Goal: Communication & Community: Participate in discussion

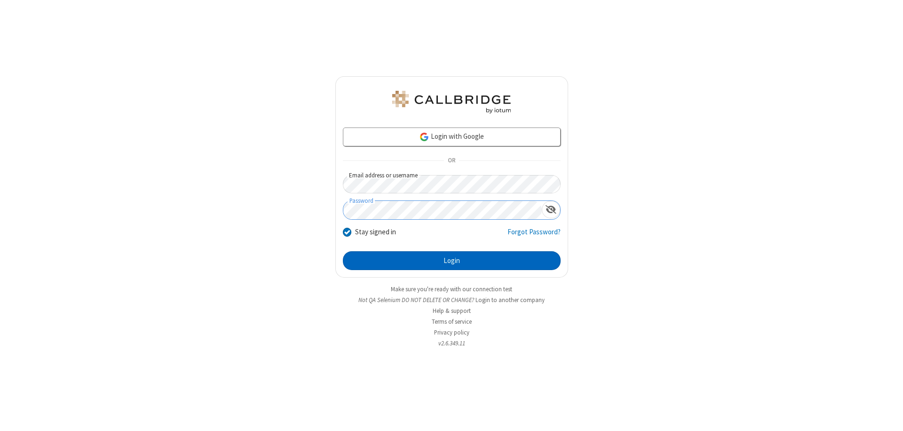
click at [452, 261] on button "Login" at bounding box center [452, 260] width 218 height 19
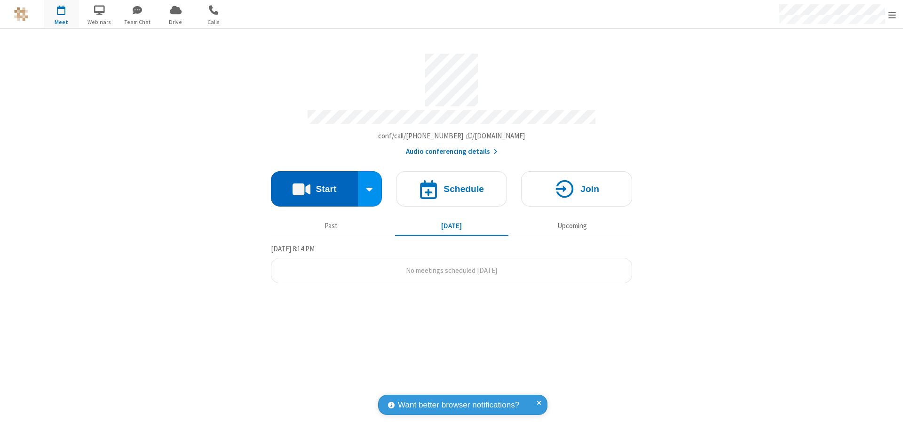
click at [314, 184] on button "Start" at bounding box center [314, 188] width 87 height 35
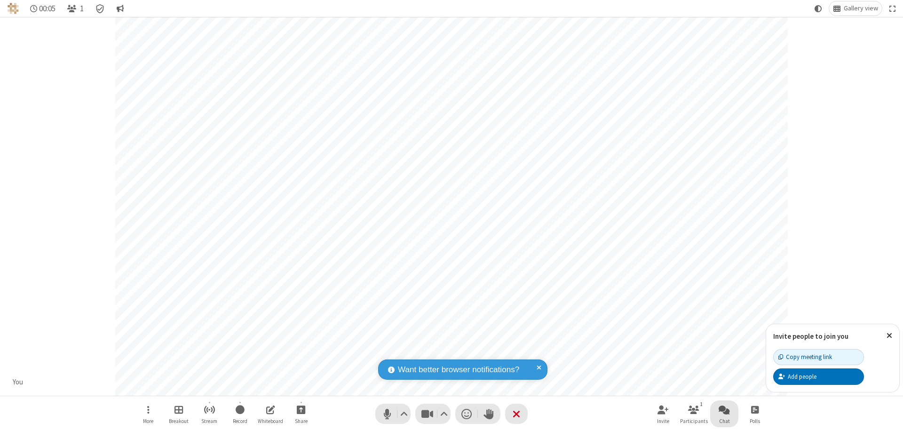
click at [725, 409] on span "Open chat" at bounding box center [724, 410] width 11 height 12
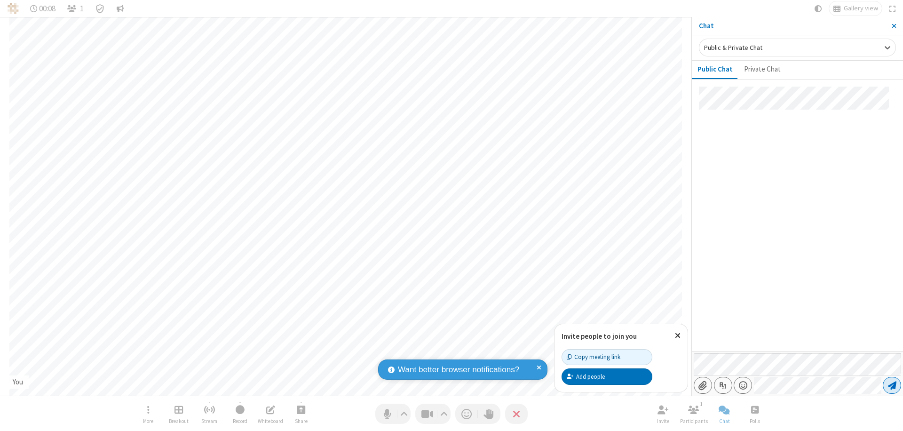
click at [892, 385] on span "Send message" at bounding box center [892, 385] width 8 height 9
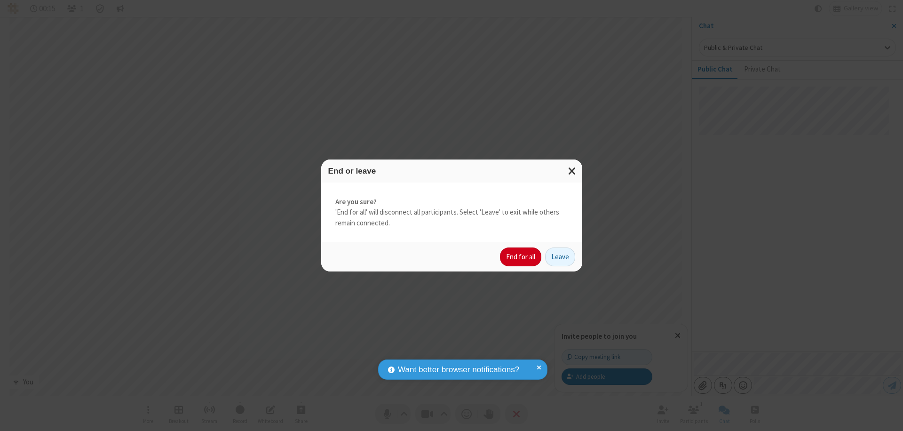
click at [521, 257] on button "End for all" at bounding box center [520, 256] width 41 height 19
